Goal: Information Seeking & Learning: Learn about a topic

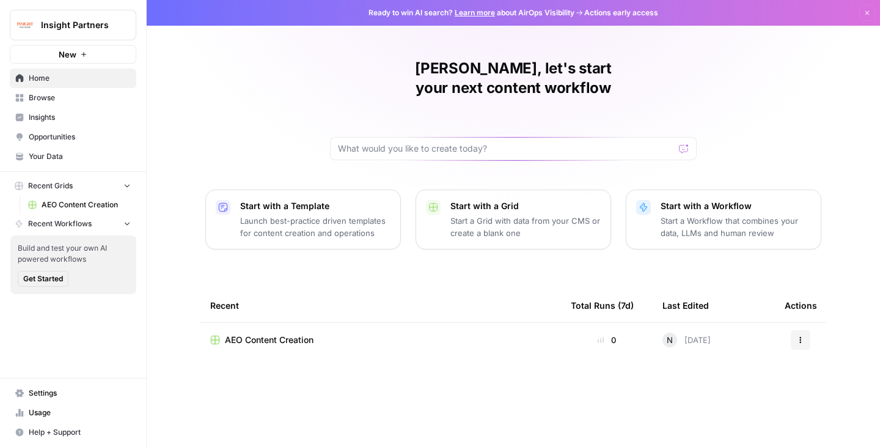
click at [71, 119] on span "Insights" at bounding box center [80, 117] width 102 height 11
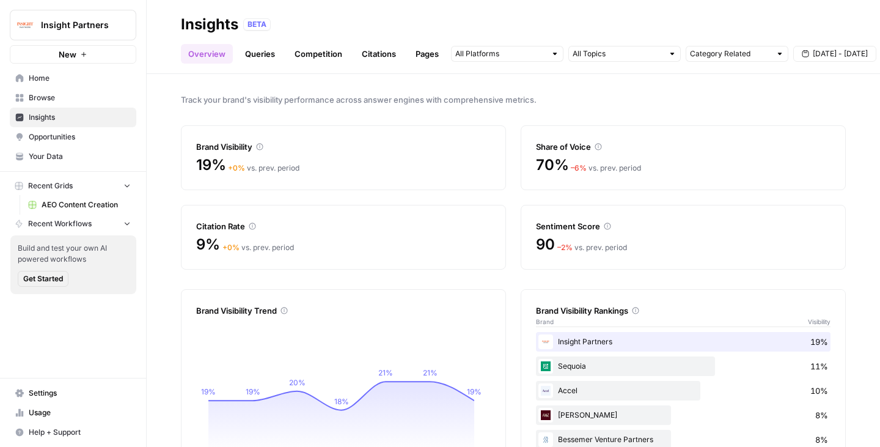
click at [513, 96] on span "Track your brand's visibility performance across answer engines with comprehens…" at bounding box center [513, 99] width 665 height 12
drag, startPoint x: 254, startPoint y: 101, endPoint x: 558, endPoint y: 74, distance: 306.1
click at [558, 74] on div "Track your brand's visibility performance across answer engines with comprehens…" at bounding box center [513, 260] width 733 height 373
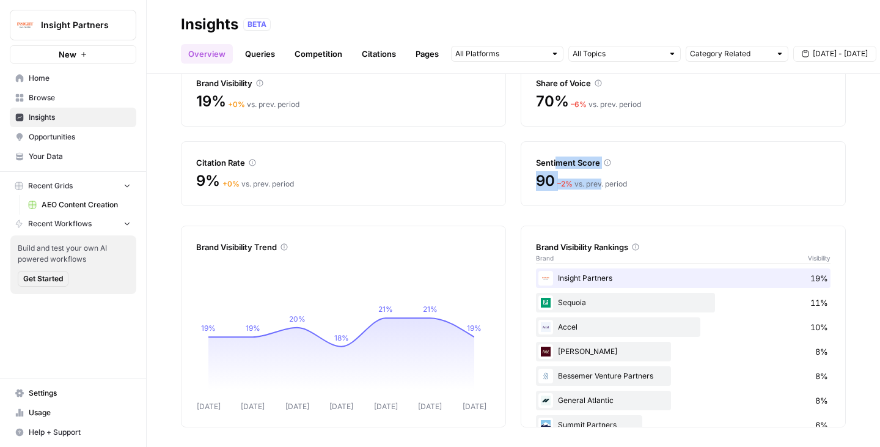
drag, startPoint x: 558, startPoint y: 167, endPoint x: 624, endPoint y: 174, distance: 66.3
click at [623, 174] on div "Sentiment Score 90 – 2 % vs. prev. period" at bounding box center [683, 173] width 325 height 65
click at [624, 174] on div "90 – 2 % vs. prev. period" at bounding box center [683, 181] width 294 height 20
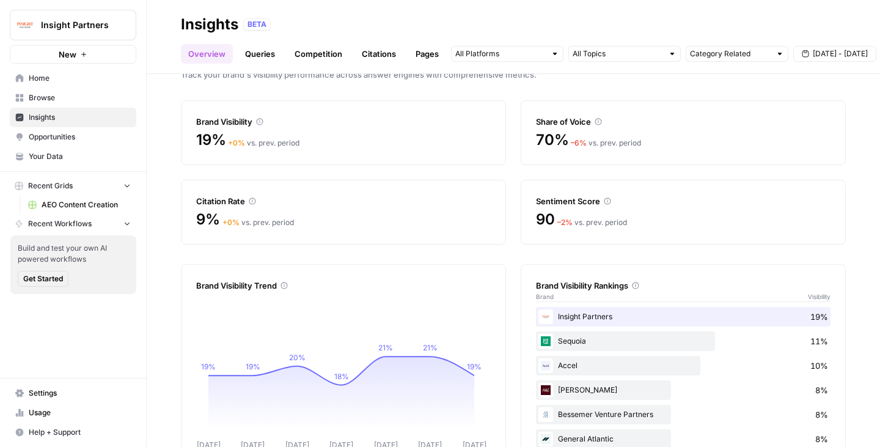
scroll to position [0, 0]
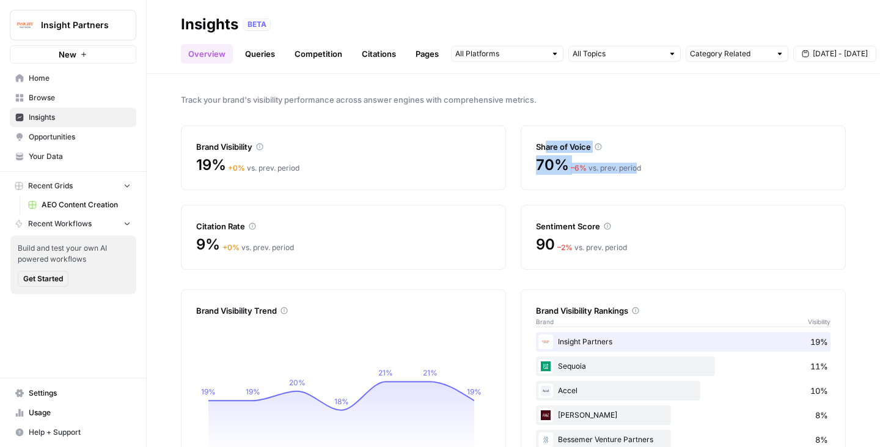
drag, startPoint x: 546, startPoint y: 144, endPoint x: 632, endPoint y: 167, distance: 89.8
click at [632, 167] on div "Share of Voice 70% – 6 % vs. prev. period" at bounding box center [683, 157] width 325 height 65
click at [632, 167] on div "– 6 % vs. prev. period" at bounding box center [606, 168] width 70 height 11
click at [595, 147] on icon at bounding box center [597, 146] width 7 height 7
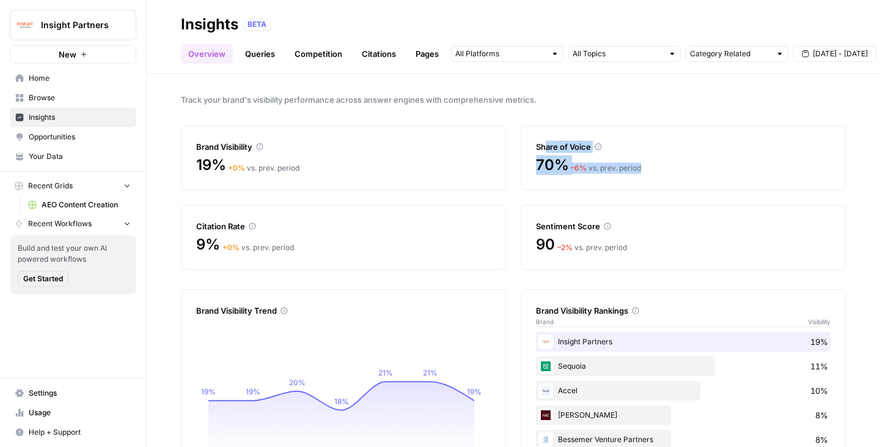
drag, startPoint x: 717, startPoint y: 180, endPoint x: 735, endPoint y: 182, distance: 17.9
click at [735, 182] on div "Share of Voice 70% – 6 % vs. prev. period" at bounding box center [683, 157] width 325 height 65
click at [727, 175] on div at bounding box center [727, 175] width 0 height 0
click at [657, 165] on div "70% – 6 % vs. prev. period" at bounding box center [683, 165] width 294 height 20
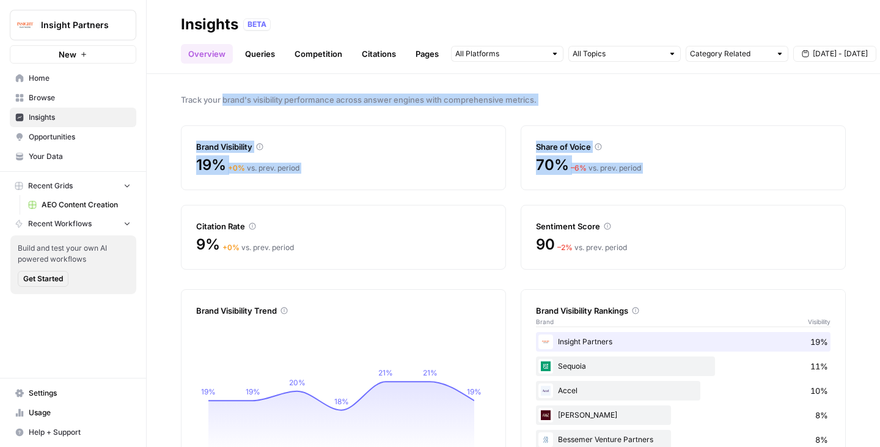
drag, startPoint x: 657, startPoint y: 165, endPoint x: 233, endPoint y: 101, distance: 428.8
click at [233, 101] on div "Track your brand's visibility performance across answer engines with comprehens…" at bounding box center [513, 260] width 733 height 373
click at [233, 101] on span "Track your brand's visibility performance across answer engines with comprehens…" at bounding box center [513, 99] width 665 height 12
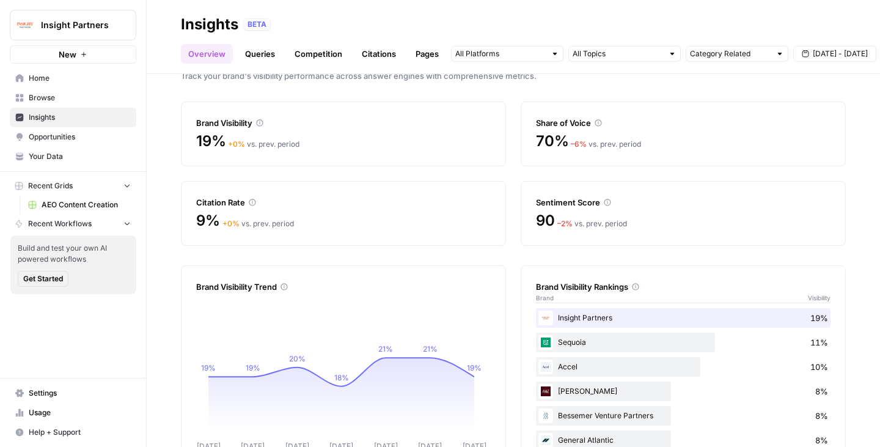
scroll to position [64, 0]
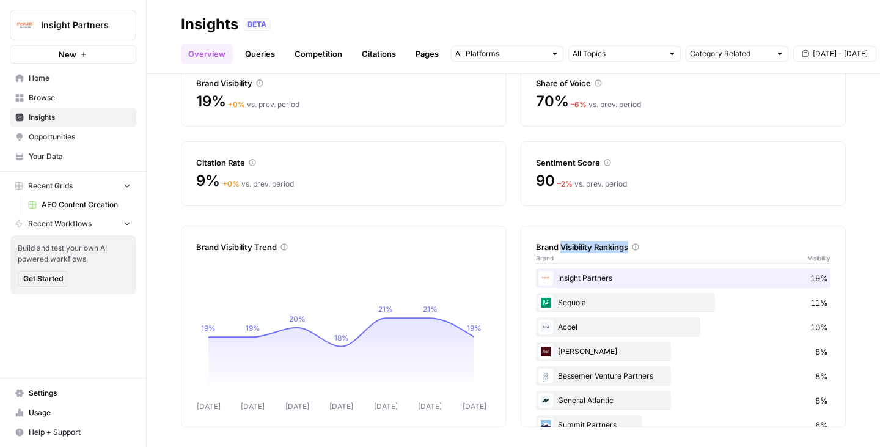
drag, startPoint x: 558, startPoint y: 233, endPoint x: 665, endPoint y: 247, distance: 107.2
click at [665, 247] on div "Brand Visibility Rankings Brand Visibility" at bounding box center [683, 246] width 294 height 40
click at [675, 221] on div "Track your brand's visibility performance across answer engines with comprehens…" at bounding box center [513, 260] width 733 height 373
click at [615, 159] on div "Sentiment Score" at bounding box center [683, 162] width 294 height 12
drag, startPoint x: 532, startPoint y: 158, endPoint x: 626, endPoint y: 179, distance: 96.9
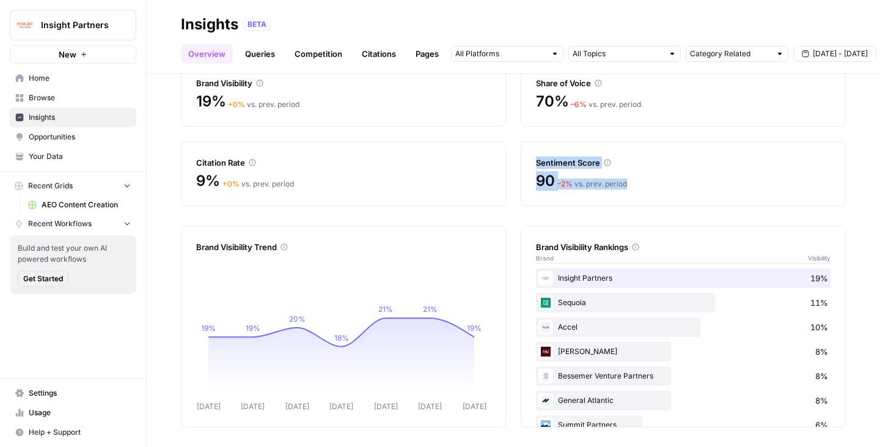
click at [626, 179] on div "Sentiment Score 90 – 2 % vs. prev. period" at bounding box center [683, 173] width 325 height 65
click at [626, 179] on div "90 – 2 % vs. prev. period" at bounding box center [683, 181] width 294 height 20
click at [860, 307] on div "Track your brand's visibility performance across answer engines with comprehens…" at bounding box center [513, 260] width 733 height 373
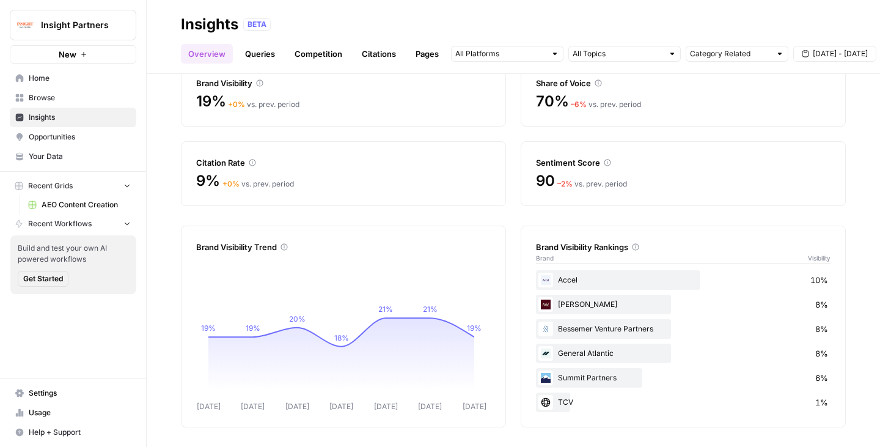
scroll to position [0, 0]
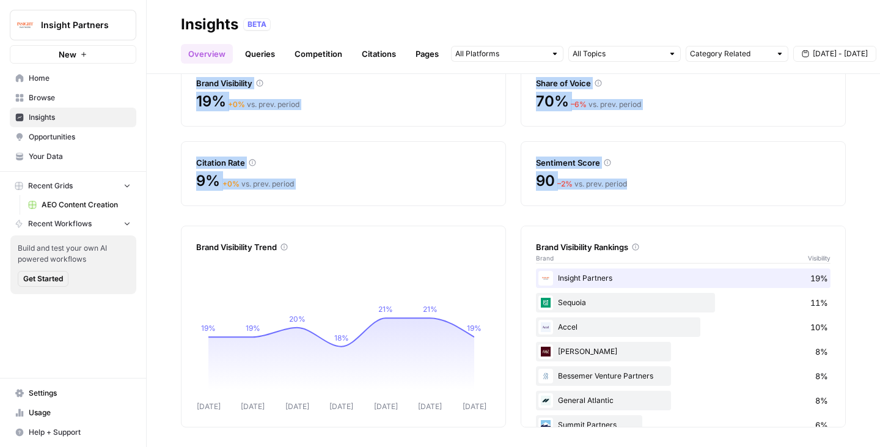
drag, startPoint x: 733, startPoint y: 184, endPoint x: 185, endPoint y: 81, distance: 557.7
click at [185, 81] on div "Brand Visibility 19% + 0 % vs. prev. period Share of Voice 70% – 6 % vs. prev. …" at bounding box center [513, 134] width 665 height 144
click at [194, 88] on div "Brand Visibility 19% + 0 % vs. prev. period" at bounding box center [343, 94] width 325 height 65
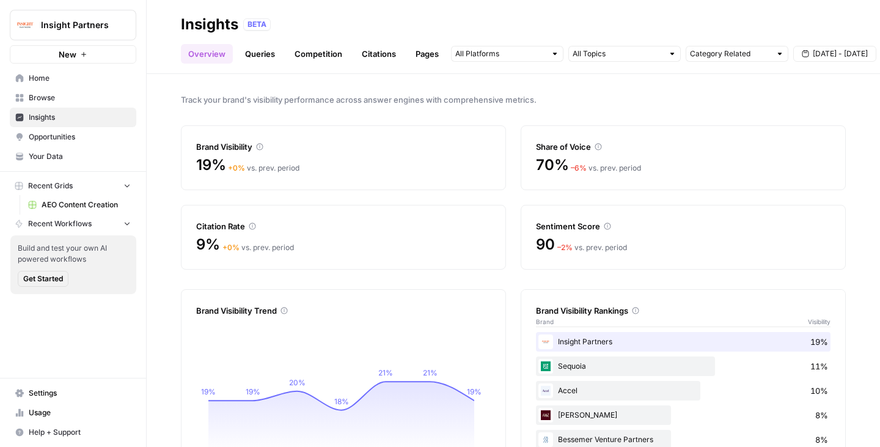
click at [264, 52] on link "Queries" at bounding box center [260, 54] width 45 height 20
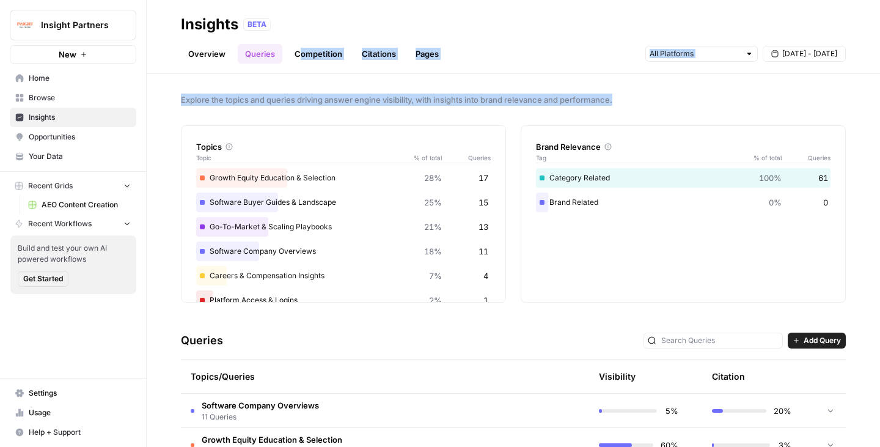
drag, startPoint x: 343, startPoint y: 81, endPoint x: 643, endPoint y: 99, distance: 299.9
click at [643, 99] on div "Insights BETA Overview Queries Competition Citations Pages [DATE] - [DATE] Expl…" at bounding box center [513, 223] width 733 height 447
click at [643, 99] on span "Explore the topics and queries driving answer engine visibility, with insights …" at bounding box center [513, 99] width 665 height 12
drag, startPoint x: 643, startPoint y: 99, endPoint x: 216, endPoint y: 106, distance: 427.1
click at [216, 106] on div "Explore the topics and queries driving answer engine visibility, with insights …" at bounding box center [513, 260] width 733 height 373
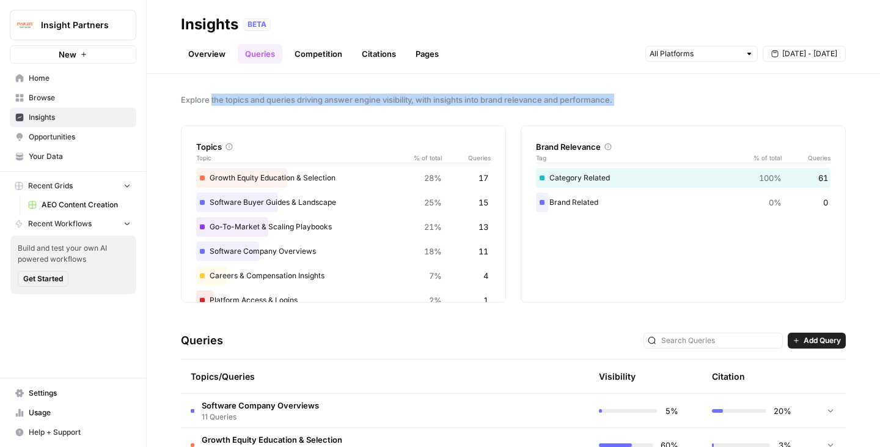
click at [216, 106] on div "Explore the topics and queries driving answer engine visibility, with insights …" at bounding box center [513, 260] width 733 height 373
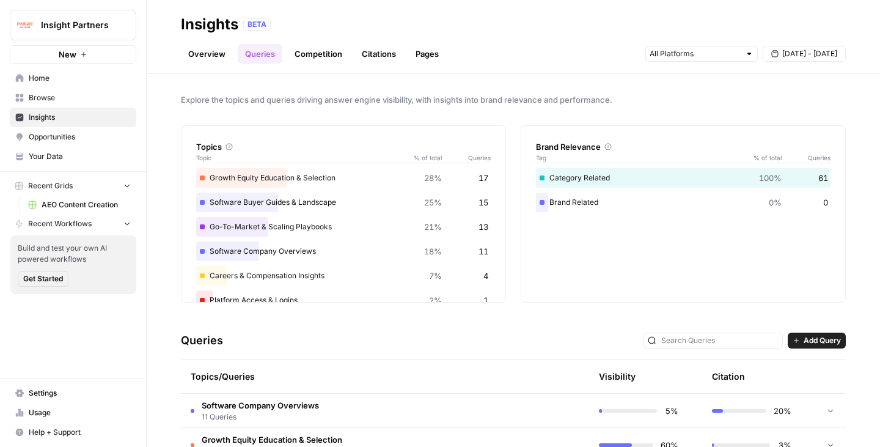
click at [333, 53] on link "Competition" at bounding box center [318, 54] width 62 height 20
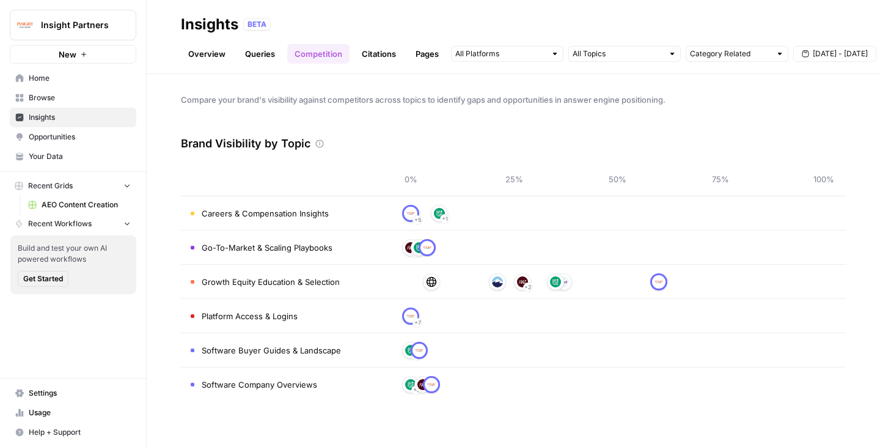
click at [382, 41] on div "Overview Queries Competition Citations Pages Category Related [DATE] - [DATE]" at bounding box center [513, 48] width 665 height 29
click at [385, 54] on link "Citations" at bounding box center [378, 54] width 49 height 20
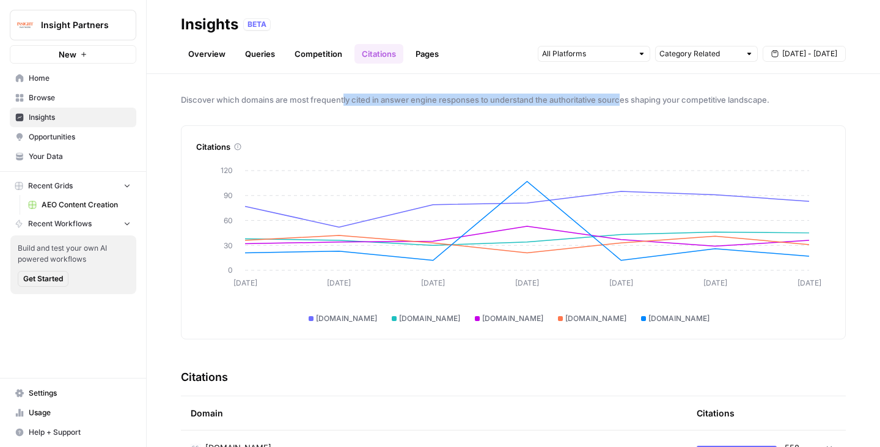
drag, startPoint x: 343, startPoint y: 98, endPoint x: 623, endPoint y: 98, distance: 279.8
click at [623, 98] on span "Discover which domains are most frequently cited in answer engine responses to …" at bounding box center [513, 99] width 665 height 12
click at [220, 50] on link "Overview" at bounding box center [207, 54] width 52 height 20
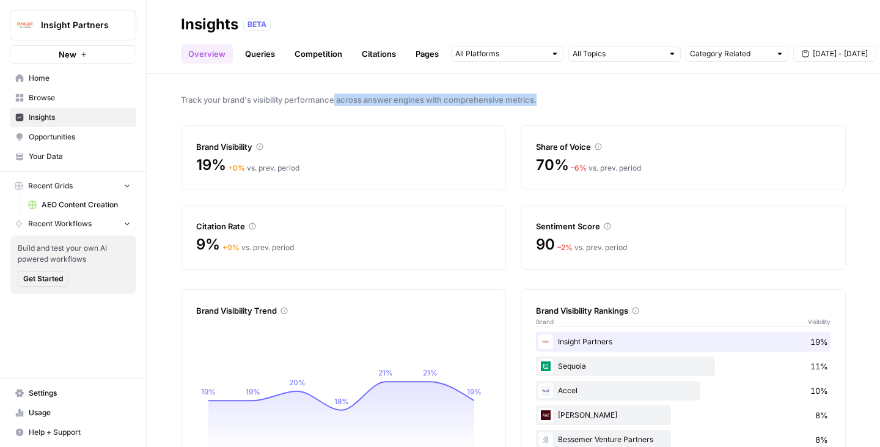
drag, startPoint x: 605, startPoint y: 104, endPoint x: 638, endPoint y: 104, distance: 33.0
click at [638, 104] on div "Track your brand's visibility performance across answer engines with comprehens…" at bounding box center [513, 260] width 733 height 373
click at [638, 104] on span "Track your brand's visibility performance across answer engines with comprehens…" at bounding box center [513, 99] width 665 height 12
drag, startPoint x: 638, startPoint y: 104, endPoint x: 181, endPoint y: 98, distance: 457.0
click at [181, 98] on span "Track your brand's visibility performance across answer engines with comprehens…" at bounding box center [513, 99] width 665 height 12
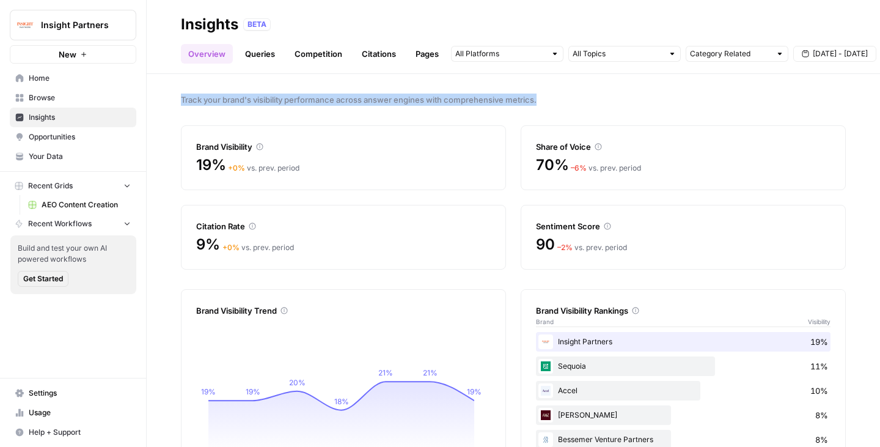
click at [181, 98] on span "Track your brand's visibility performance across answer engines with comprehens…" at bounding box center [513, 99] width 665 height 12
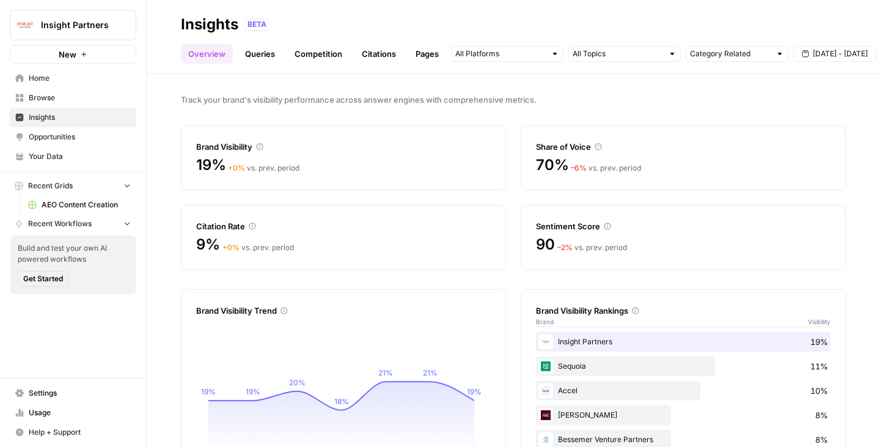
click at [333, 97] on span "Track your brand's visibility performance across answer engines with comprehens…" at bounding box center [513, 99] width 665 height 12
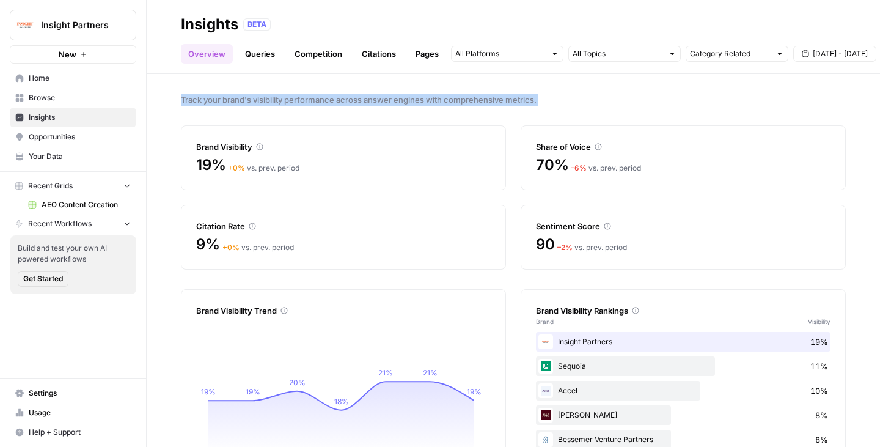
click at [334, 98] on span "Track your brand's visibility performance across answer engines with comprehens…" at bounding box center [513, 99] width 665 height 12
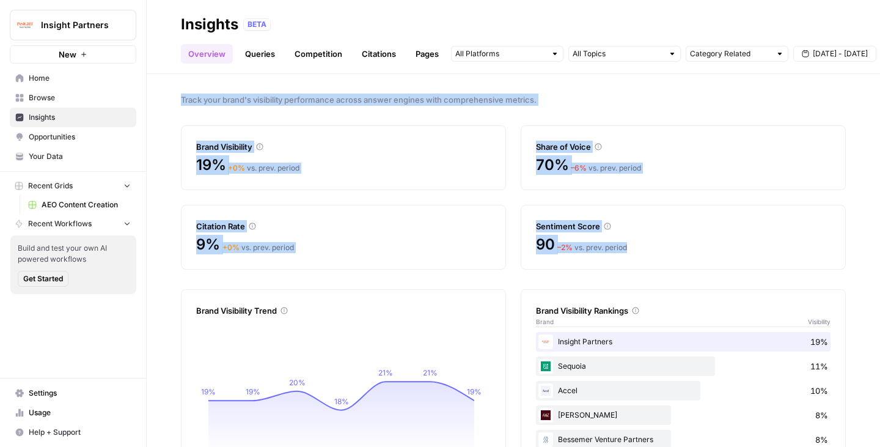
drag, startPoint x: 158, startPoint y: 97, endPoint x: 667, endPoint y: 255, distance: 532.4
click at [667, 255] on div "Track your brand's visibility performance across answer engines with comprehens…" at bounding box center [513, 260] width 733 height 373
click at [667, 249] on div "90 – 2 % vs. prev. period" at bounding box center [683, 245] width 294 height 20
drag, startPoint x: 667, startPoint y: 249, endPoint x: 170, endPoint y: 87, distance: 521.8
click at [170, 87] on div "Track your brand's visibility performance across answer engines with comprehens…" at bounding box center [513, 260] width 733 height 373
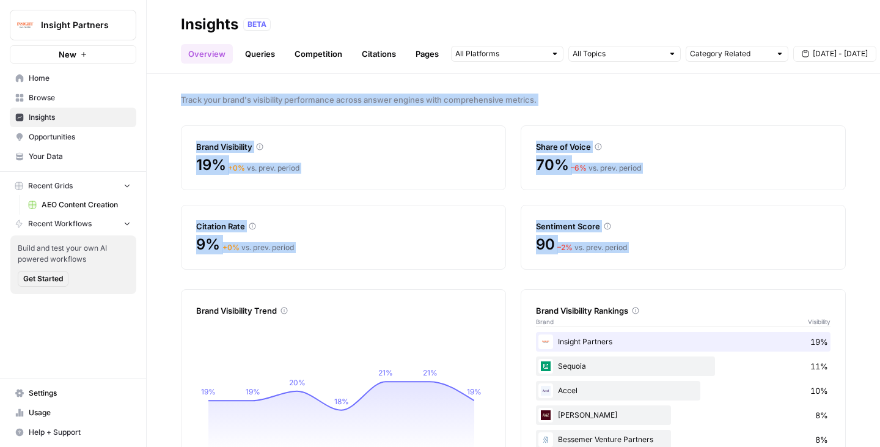
click at [170, 87] on div "Track your brand's visibility performance across answer engines with comprehens…" at bounding box center [513, 260] width 733 height 373
drag, startPoint x: 170, startPoint y: 87, endPoint x: 646, endPoint y: 253, distance: 503.3
click at [646, 253] on div "Track your brand's visibility performance across answer engines with comprehens…" at bounding box center [513, 260] width 733 height 373
click at [646, 253] on div "90 – 2 % vs. prev. period" at bounding box center [683, 245] width 294 height 20
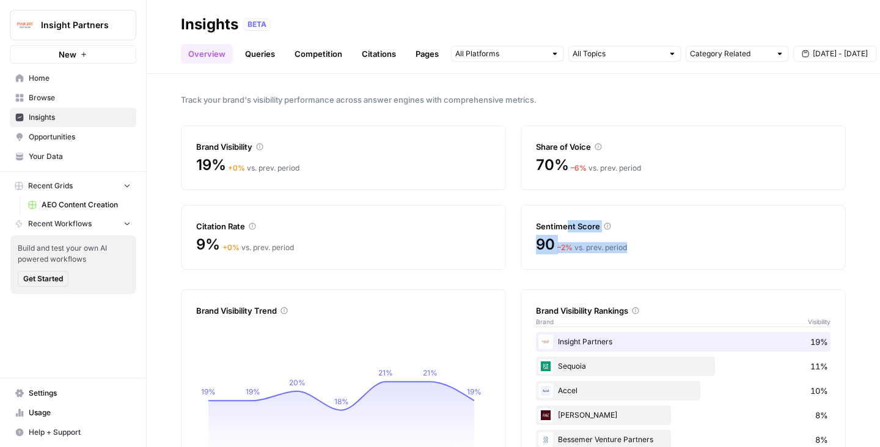
drag, startPoint x: 560, startPoint y: 218, endPoint x: 644, endPoint y: 260, distance: 93.4
click at [644, 260] on div "Sentiment Score 90 – 2 % vs. prev. period" at bounding box center [683, 237] width 325 height 65
click at [654, 249] on div "90 – 2 % vs. prev. period" at bounding box center [683, 245] width 294 height 20
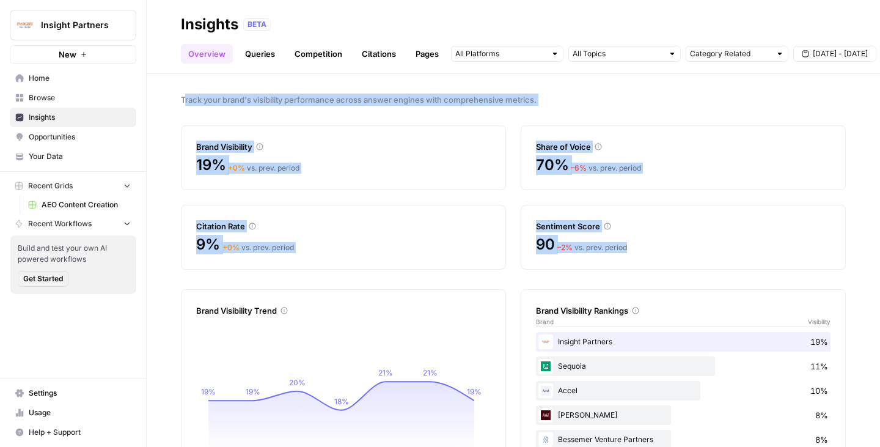
drag, startPoint x: 679, startPoint y: 243, endPoint x: 186, endPoint y: 95, distance: 514.9
click at [186, 95] on div "Track your brand's visibility performance across answer engines with comprehens…" at bounding box center [513, 260] width 733 height 373
click at [186, 95] on span "Track your brand's visibility performance across answer engines with comprehens…" at bounding box center [513, 99] width 665 height 12
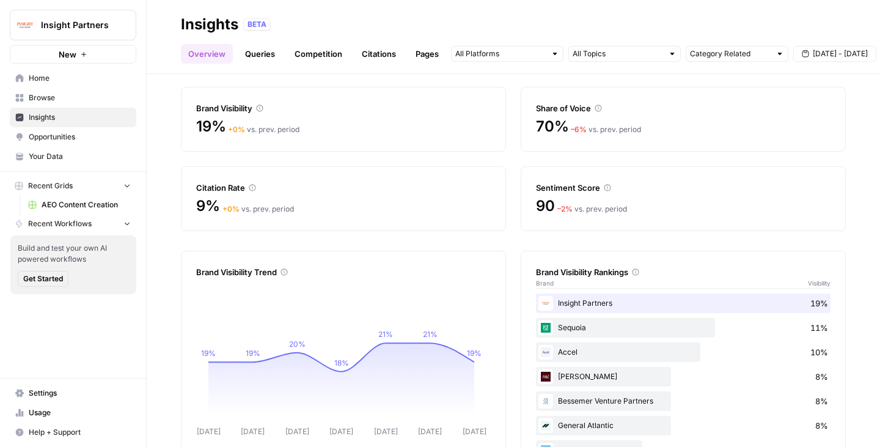
scroll to position [64, 0]
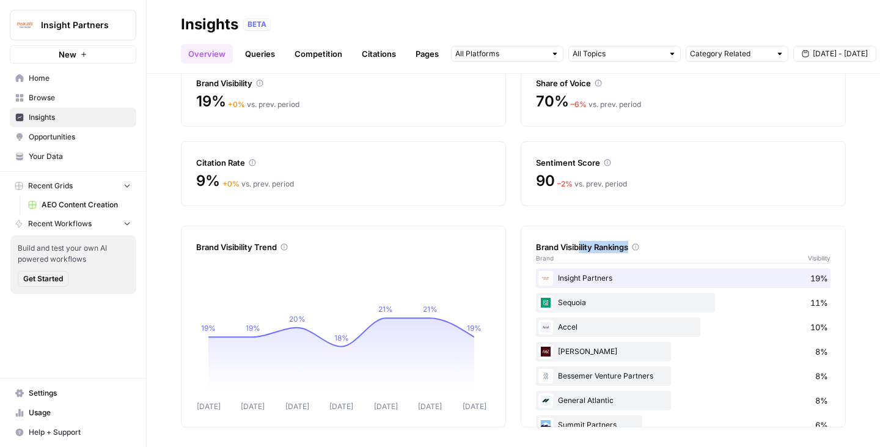
drag, startPoint x: 592, startPoint y: 246, endPoint x: 629, endPoint y: 246, distance: 36.7
click at [629, 246] on div "Brand Visibility Rankings" at bounding box center [683, 247] width 294 height 12
click at [646, 246] on div "Brand Visibility Rankings" at bounding box center [683, 247] width 294 height 12
click at [670, 234] on div "Brand Visibility Rankings Brand Visibility" at bounding box center [683, 246] width 294 height 40
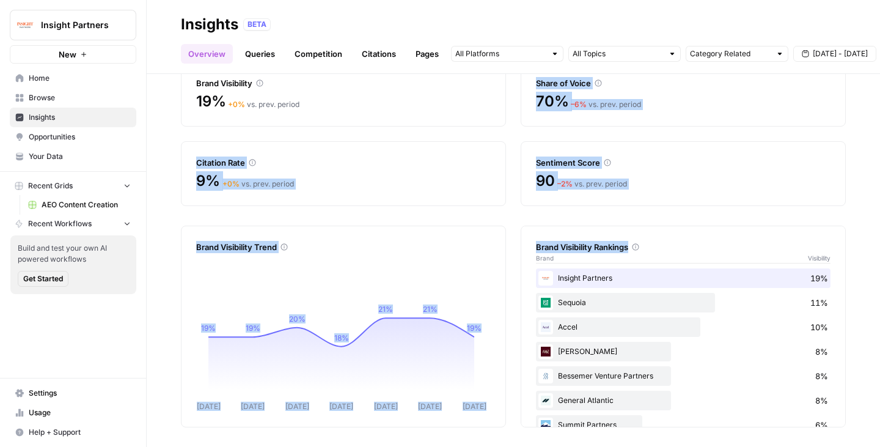
drag, startPoint x: 679, startPoint y: 245, endPoint x: 329, endPoint y: 121, distance: 370.8
click at [329, 121] on div "Track your brand's visibility performance across answer engines with comprehens…" at bounding box center [513, 260] width 733 height 373
click at [335, 102] on div "19% + 0 % vs. prev. period" at bounding box center [343, 102] width 294 height 20
click at [342, 95] on div "19% + 0 % vs. prev. period" at bounding box center [343, 102] width 294 height 20
